Goal: Task Accomplishment & Management: Manage account settings

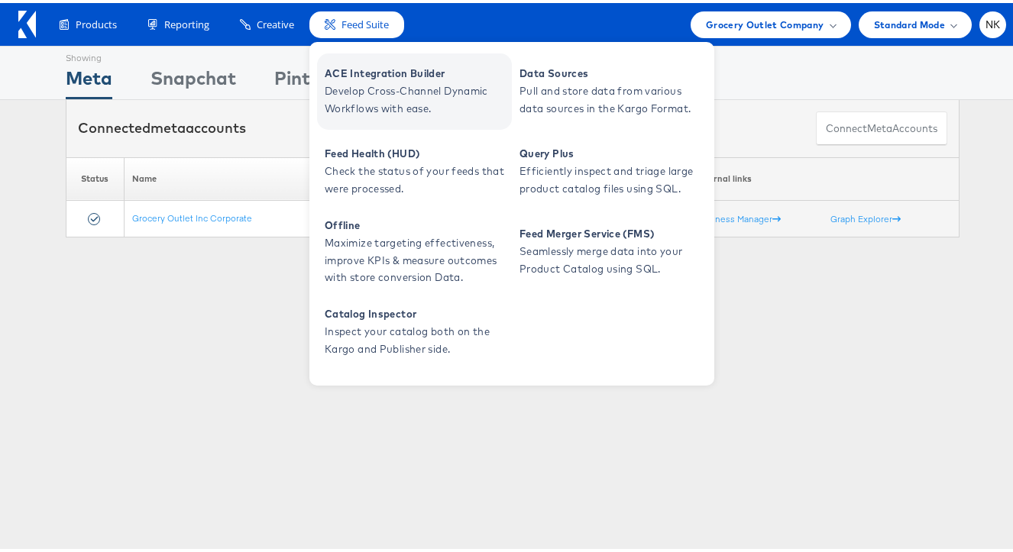
click at [385, 86] on span "Develop Cross-Channel Dynamic Workflows with ease." at bounding box center [416, 96] width 183 height 35
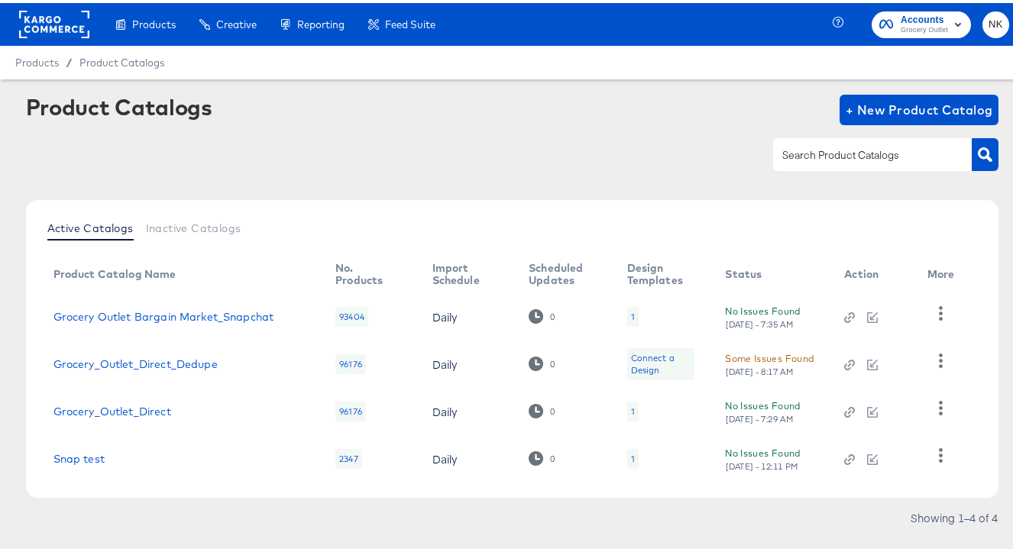
click at [67, 24] on rect at bounding box center [54, 21] width 70 height 27
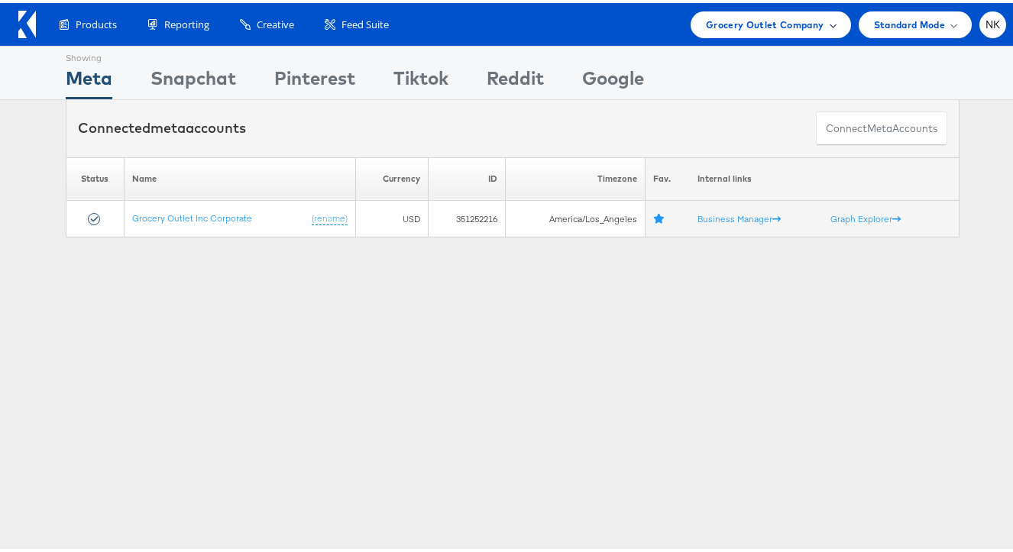
click at [744, 25] on span "Grocery Outlet Company" at bounding box center [765, 22] width 118 height 16
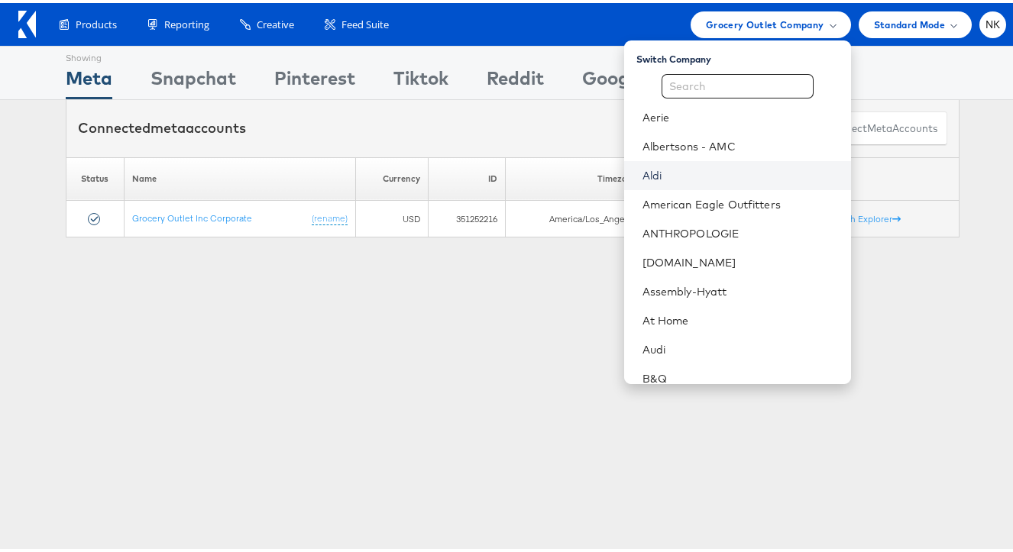
scroll to position [40, 0]
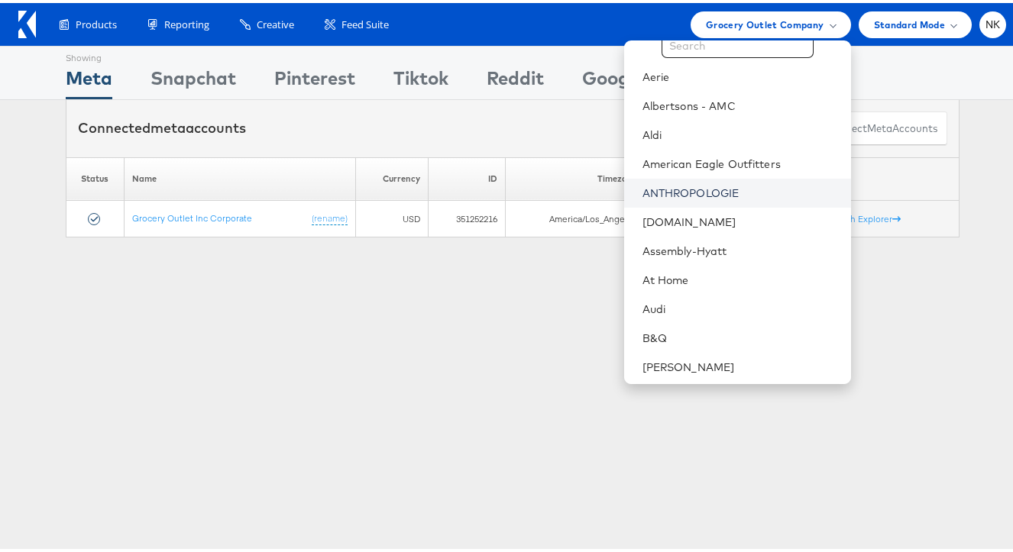
click at [703, 187] on link "ANTHROPOLOGIE" at bounding box center [740, 190] width 196 height 15
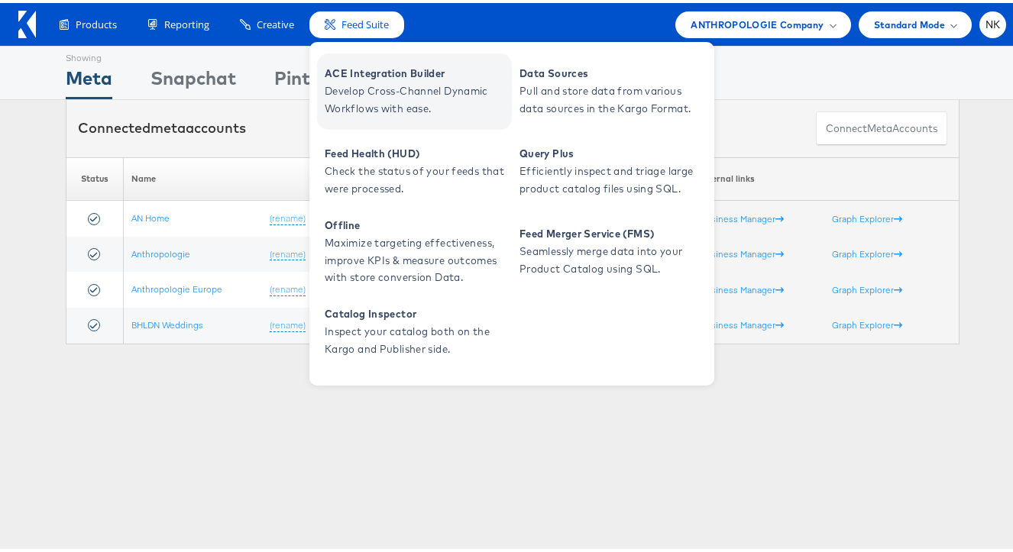
click at [357, 92] on span "Develop Cross-Channel Dynamic Workflows with ease." at bounding box center [416, 96] width 183 height 35
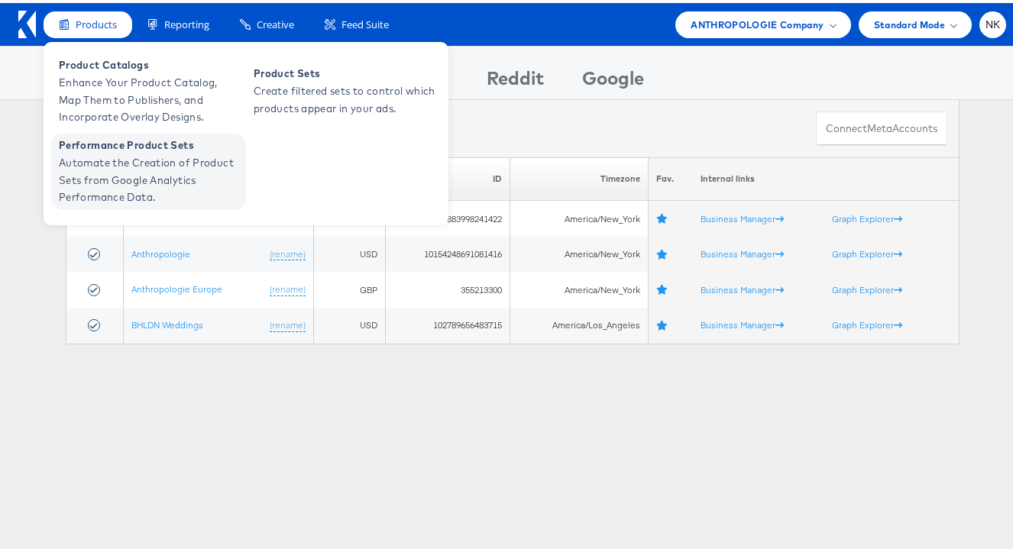
click at [112, 169] on span "Automate the Creation of Product Sets from Google Analytics Performance Data." at bounding box center [150, 177] width 183 height 52
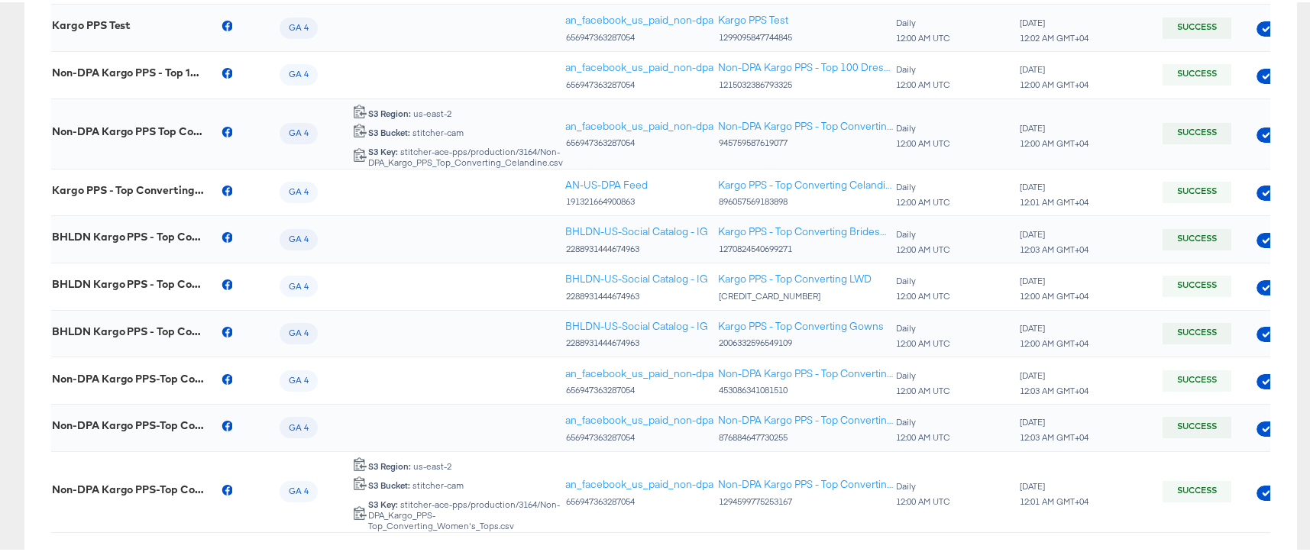
scroll to position [470, 0]
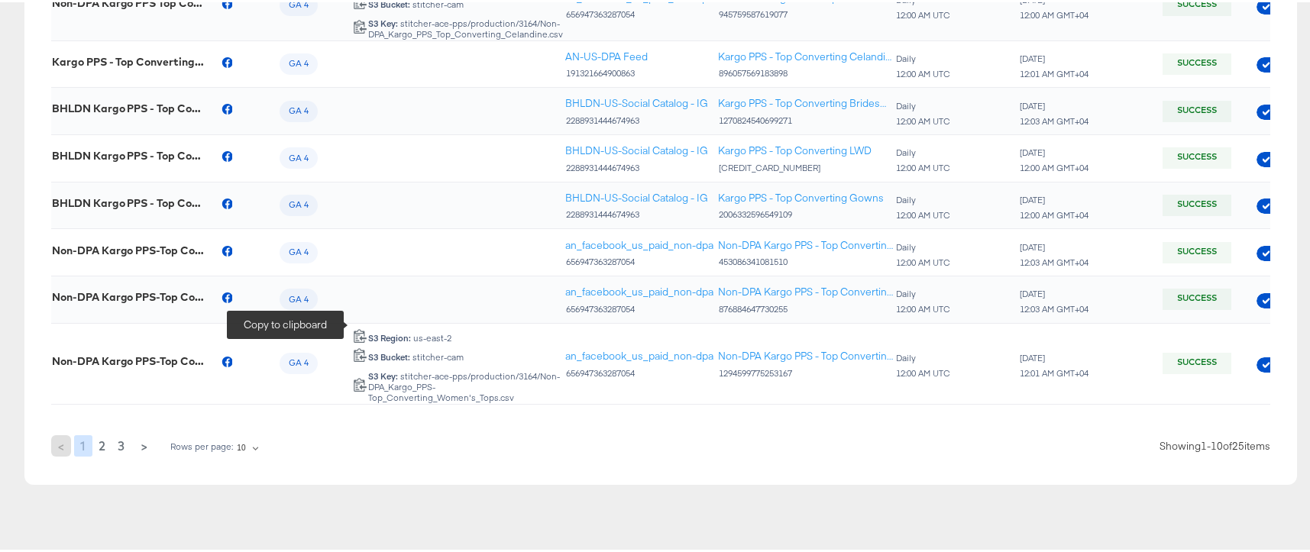
click at [356, 327] on icon at bounding box center [360, 334] width 13 height 14
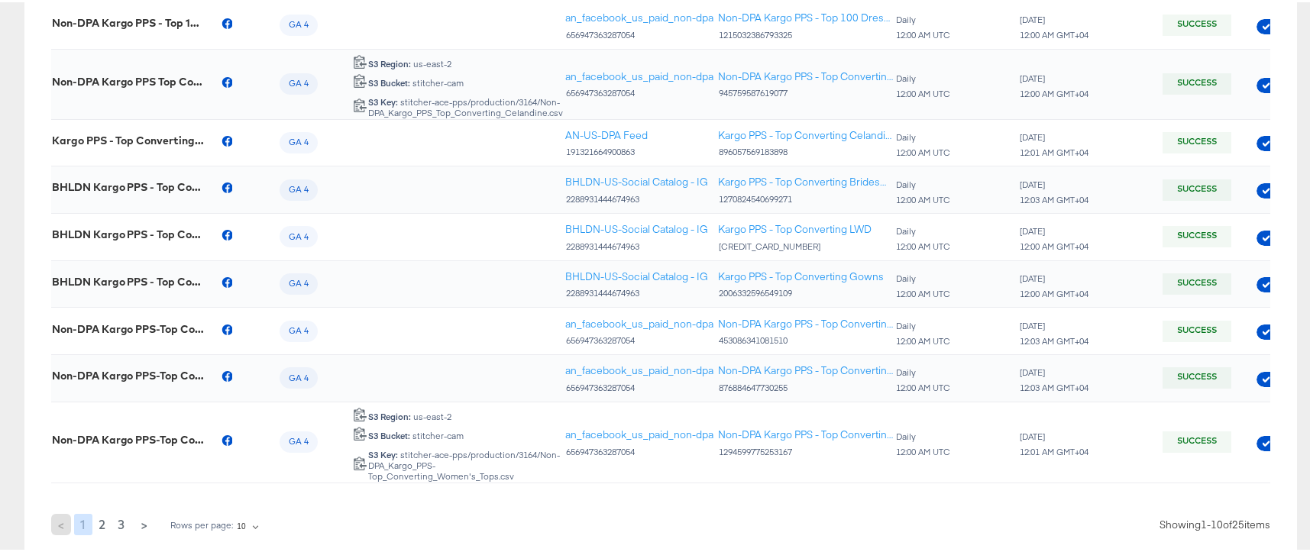
scroll to position [363, 0]
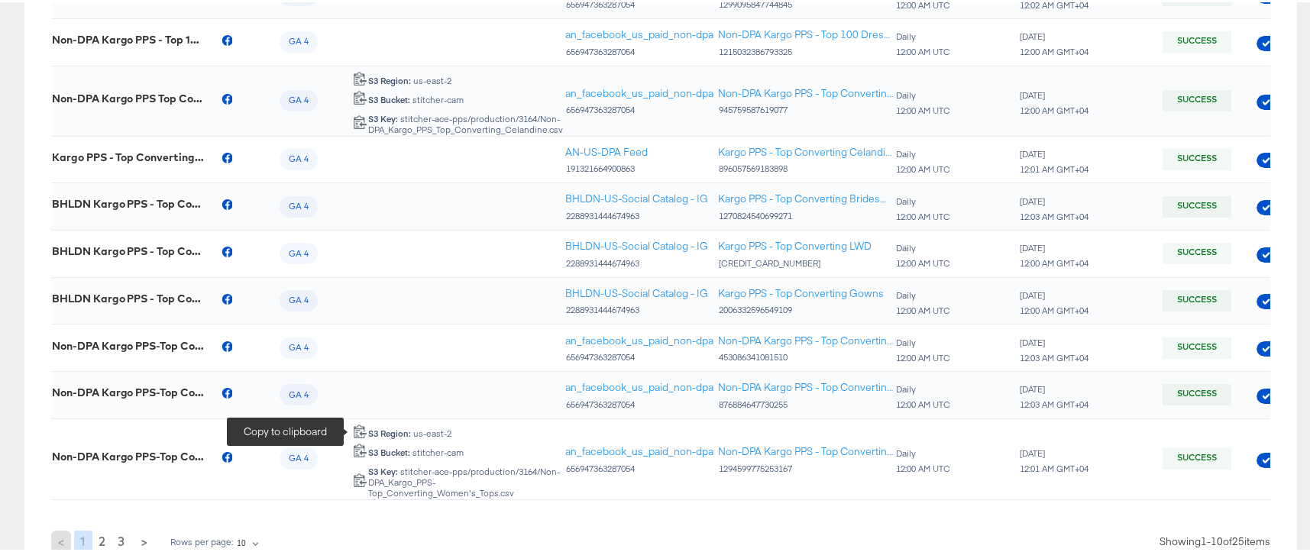
click at [360, 432] on icon at bounding box center [360, 429] width 15 height 15
click at [357, 451] on icon at bounding box center [360, 448] width 15 height 15
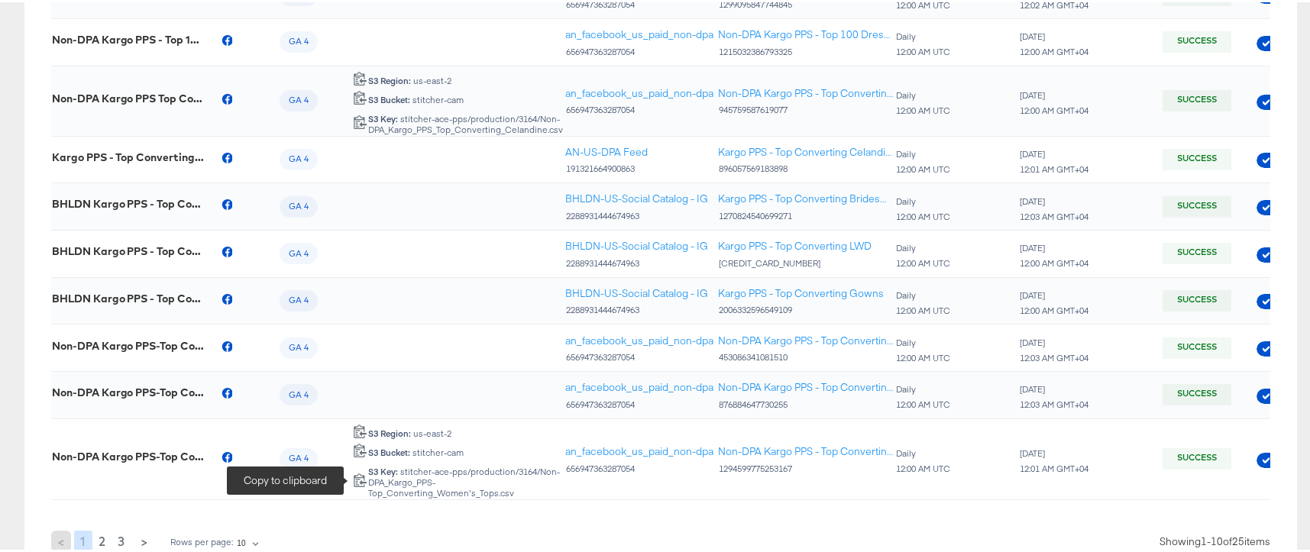
click at [358, 478] on icon at bounding box center [360, 477] width 15 height 15
click at [357, 482] on icon at bounding box center [360, 477] width 15 height 15
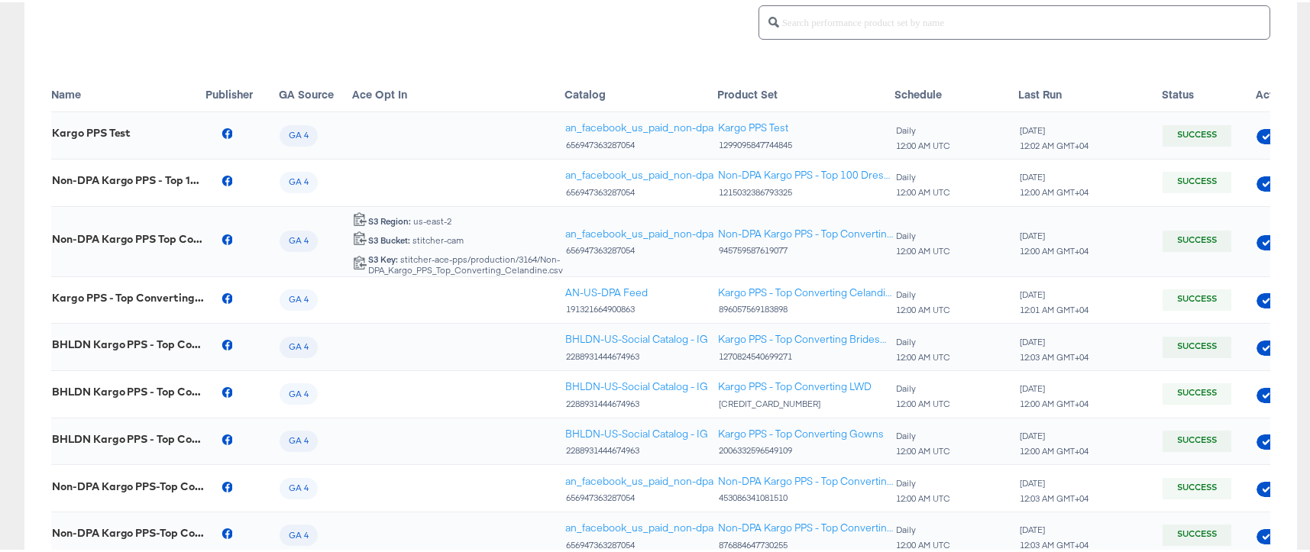
scroll to position [470, 0]
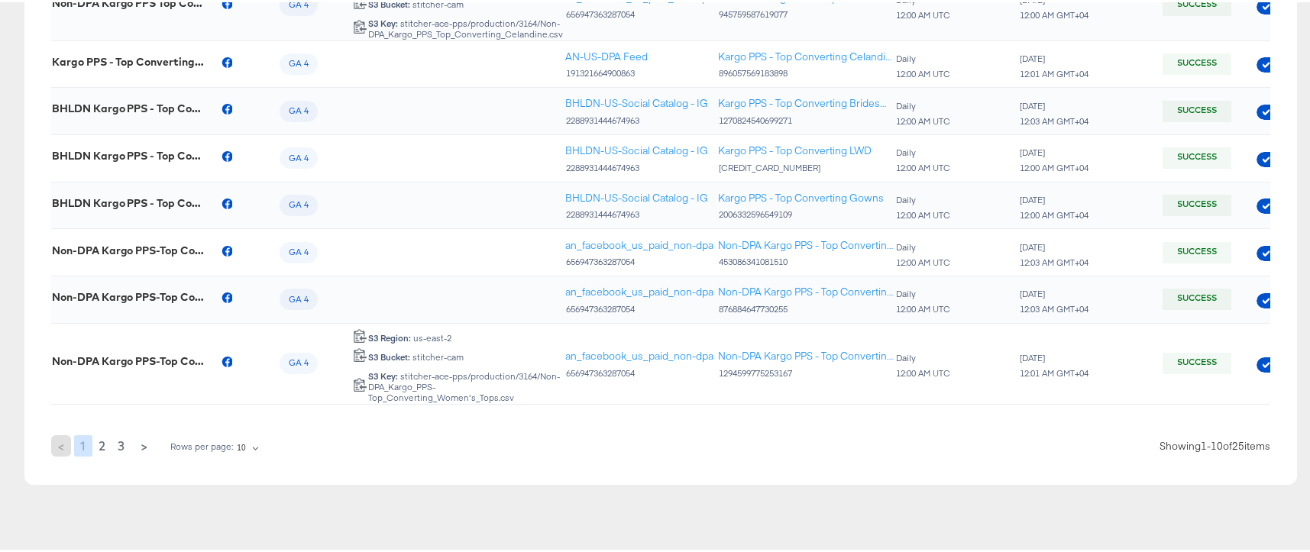
click at [99, 435] on span "2" at bounding box center [102, 443] width 7 height 21
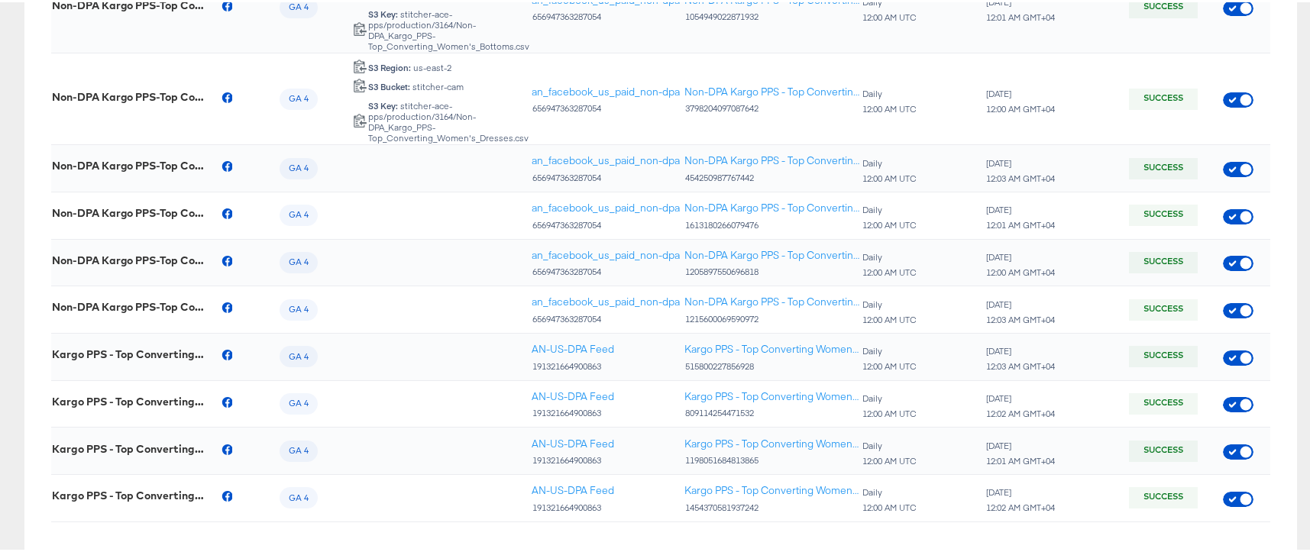
scroll to position [129, 0]
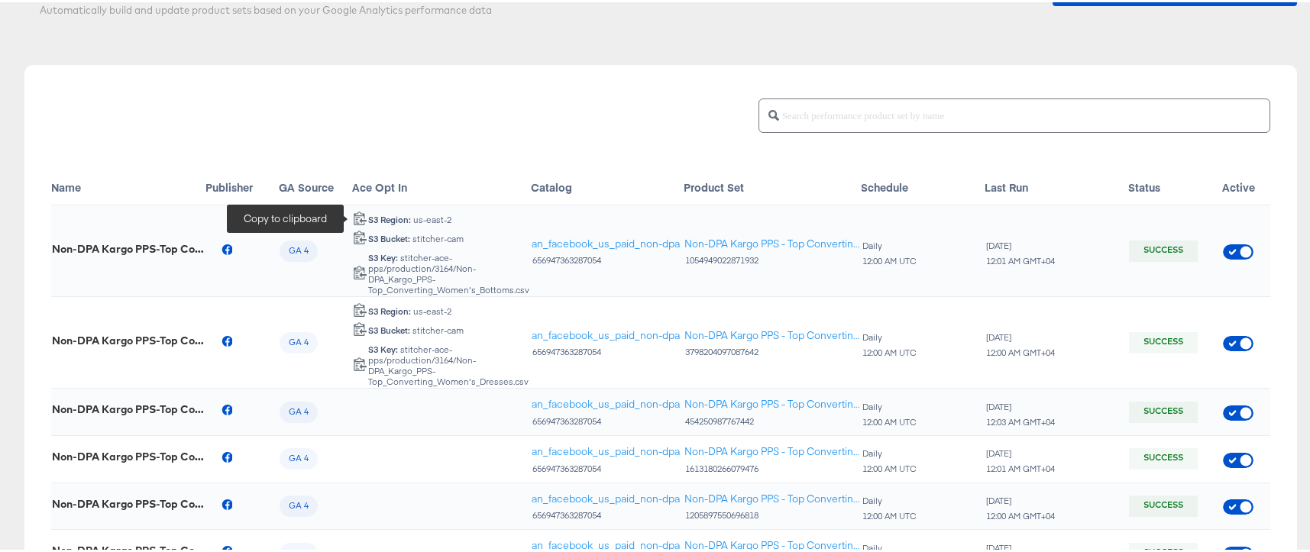
click at [360, 216] on icon at bounding box center [360, 215] width 15 height 15
click at [355, 237] on icon at bounding box center [360, 235] width 15 height 15
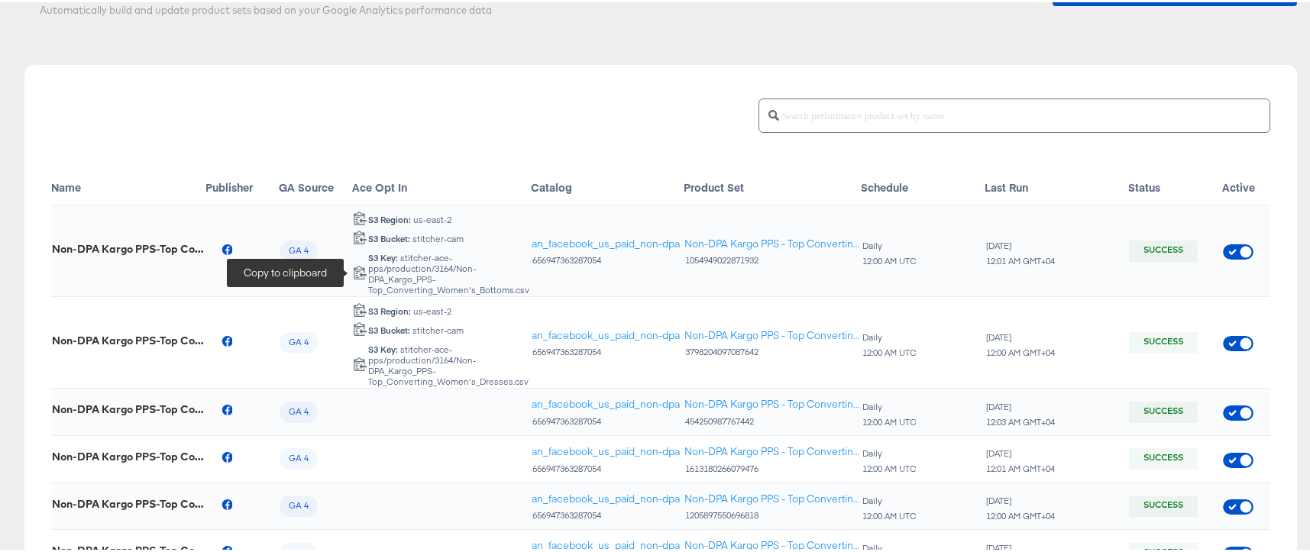
click at [362, 275] on icon at bounding box center [360, 270] width 15 height 15
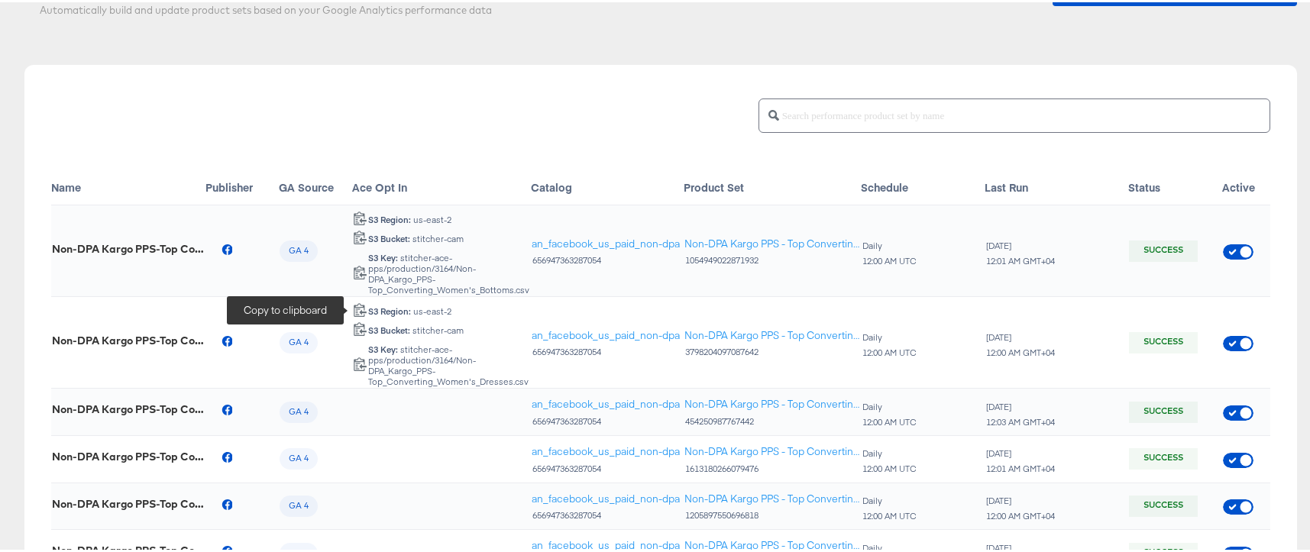
click at [359, 305] on icon at bounding box center [360, 307] width 15 height 15
click at [359, 331] on icon at bounding box center [360, 326] width 15 height 15
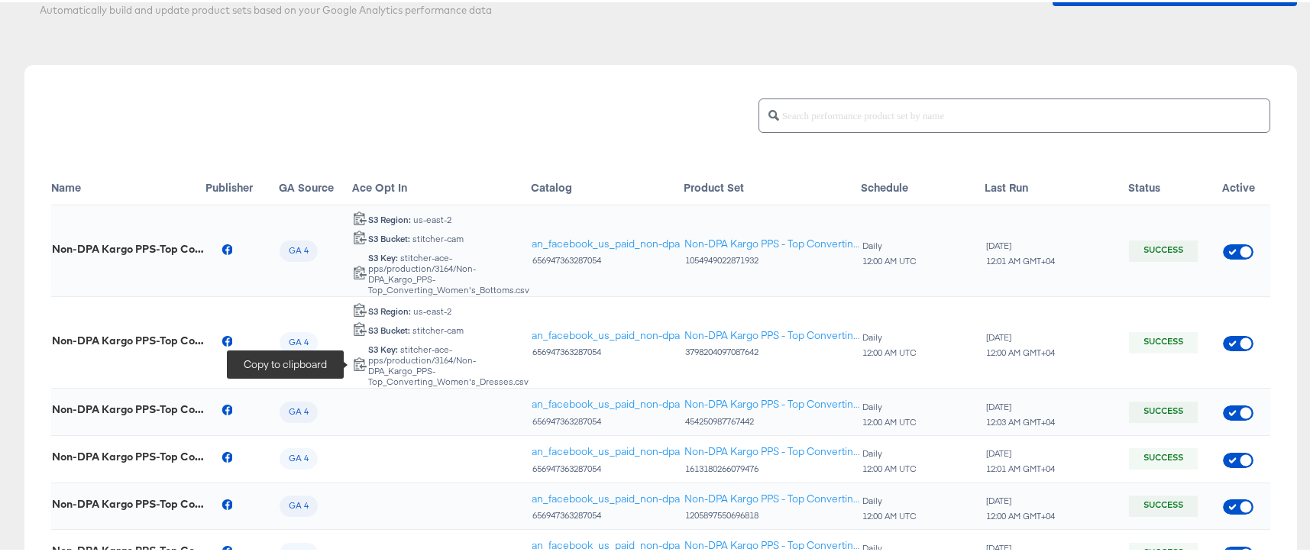
click at [355, 367] on icon at bounding box center [360, 361] width 15 height 15
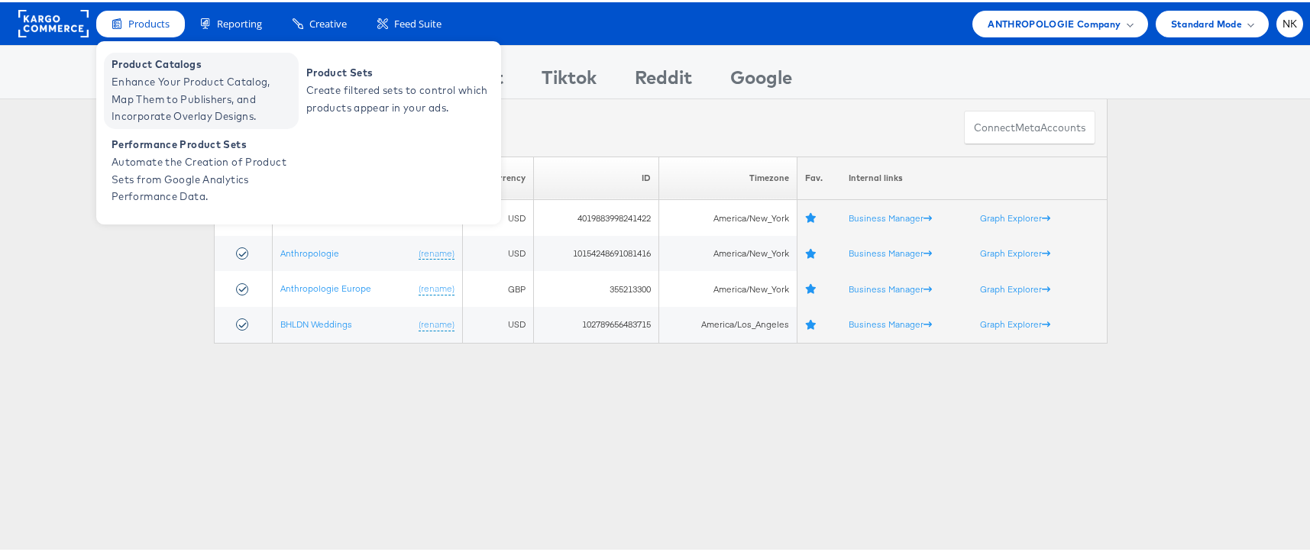
click at [154, 94] on span "Enhance Your Product Catalog, Map Them to Publishers, and Incorporate Overlay D…" at bounding box center [203, 97] width 183 height 52
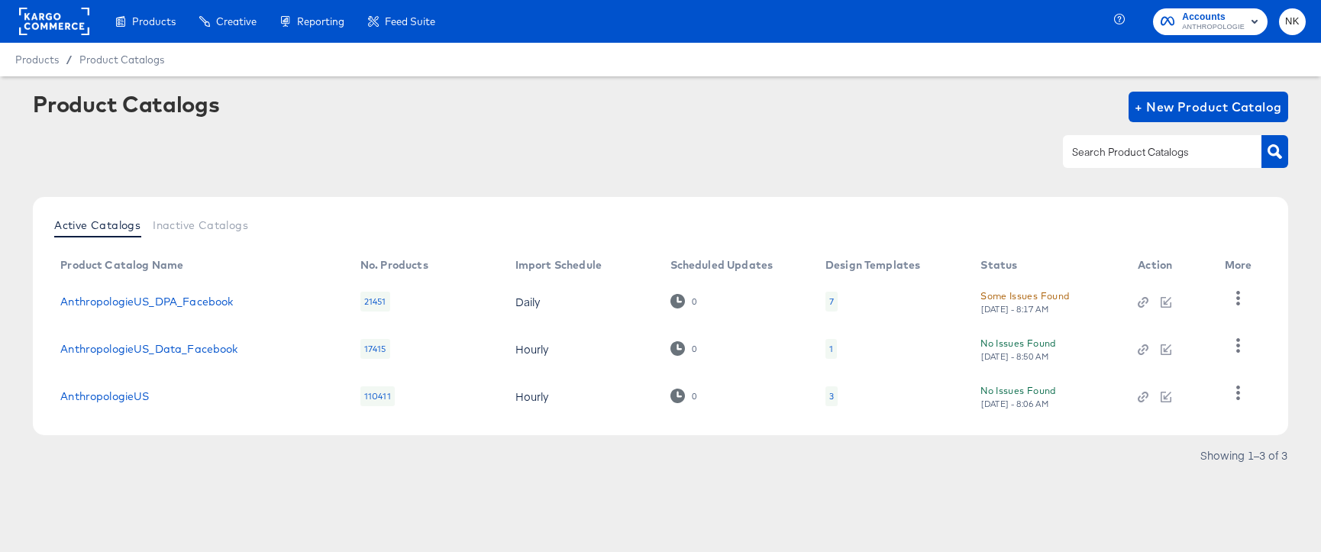
click at [69, 24] on rect at bounding box center [54, 21] width 70 height 27
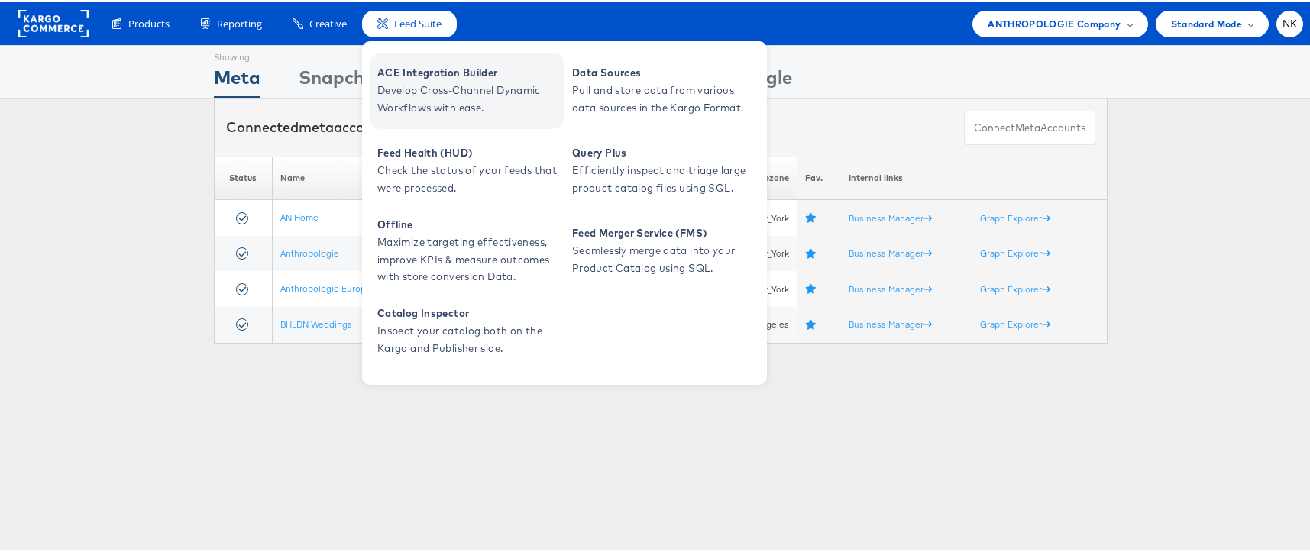
click at [411, 79] on span "Develop Cross-Channel Dynamic Workflows with ease." at bounding box center [468, 96] width 183 height 35
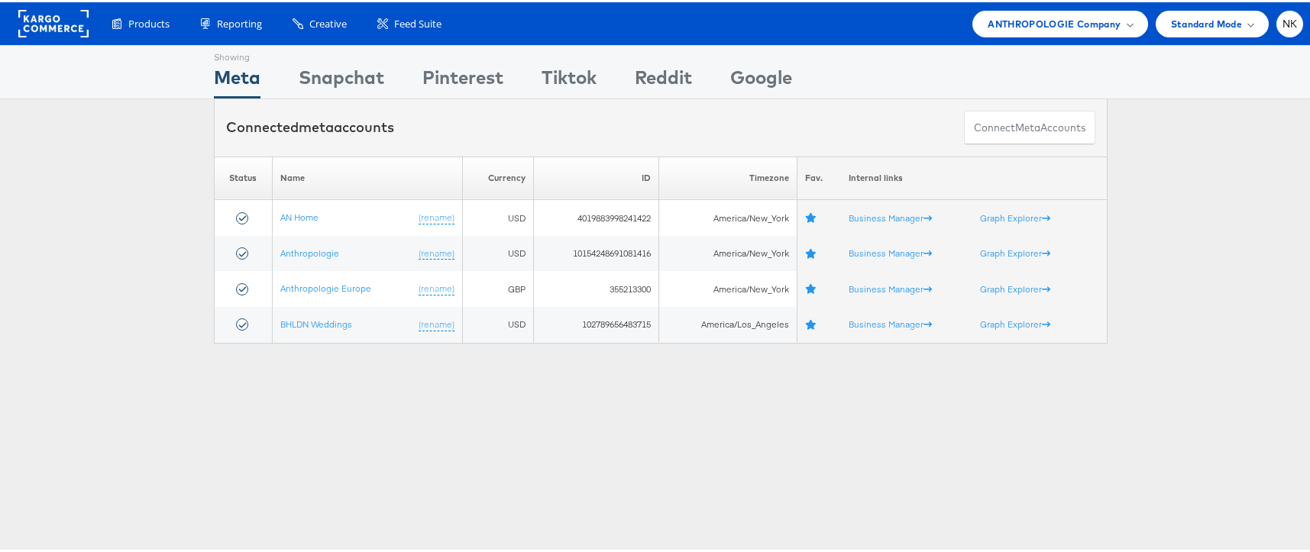
click at [188, 280] on div "Please Wait Loading Accounts .... Status Name Currency ID Timezone Fav. Interna…" at bounding box center [660, 247] width 1321 height 187
